Goal: Check status: Check status

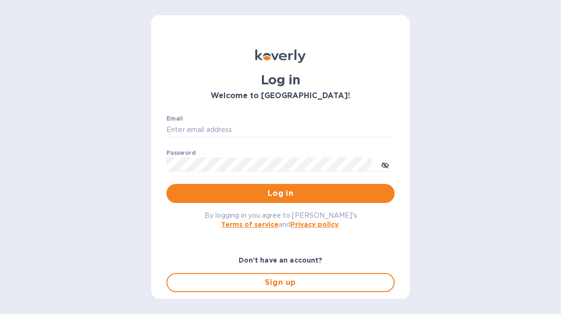
click at [294, 113] on div "Email ​ Password ​ Log in" at bounding box center [281, 159] width 244 height 103
click at [201, 128] on input "Email" at bounding box center [281, 130] width 228 height 14
type input "[EMAIL_ADDRESS][DOMAIN_NAME]"
click at [268, 187] on span "Log in" at bounding box center [280, 192] width 213 height 11
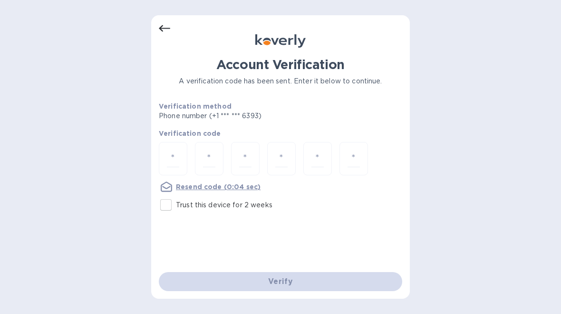
click at [177, 156] on input "number" at bounding box center [173, 159] width 12 height 18
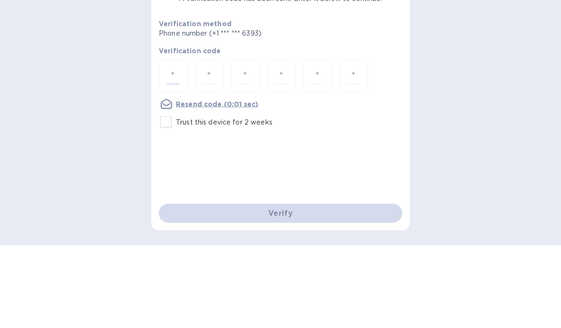
type input "3"
type input "0"
type input "3"
type input "1"
type input "4"
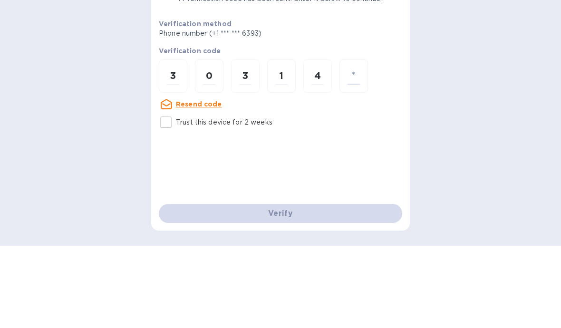
type input "6"
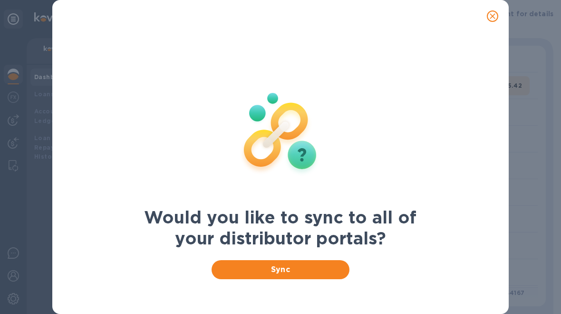
click at [497, 13] on icon "close" at bounding box center [493, 16] width 10 height 10
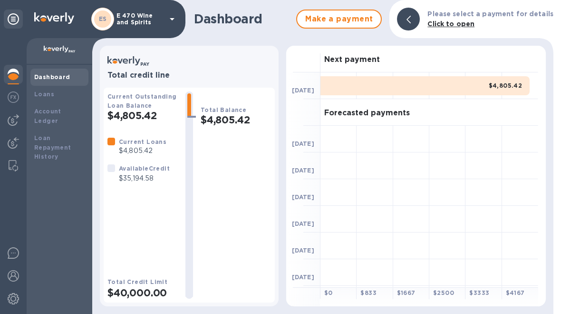
click at [38, 94] on b "Loans" at bounding box center [44, 93] width 20 height 7
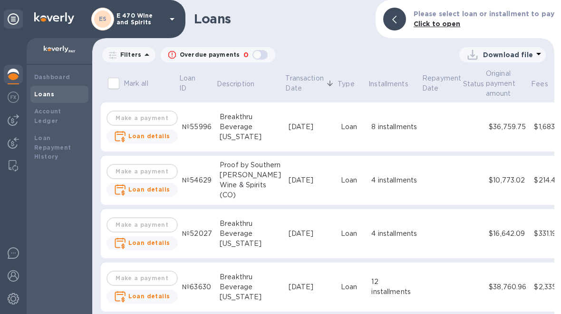
click at [48, 112] on b "Account Ledger" at bounding box center [47, 116] width 27 height 17
